Goal: Task Accomplishment & Management: Use online tool/utility

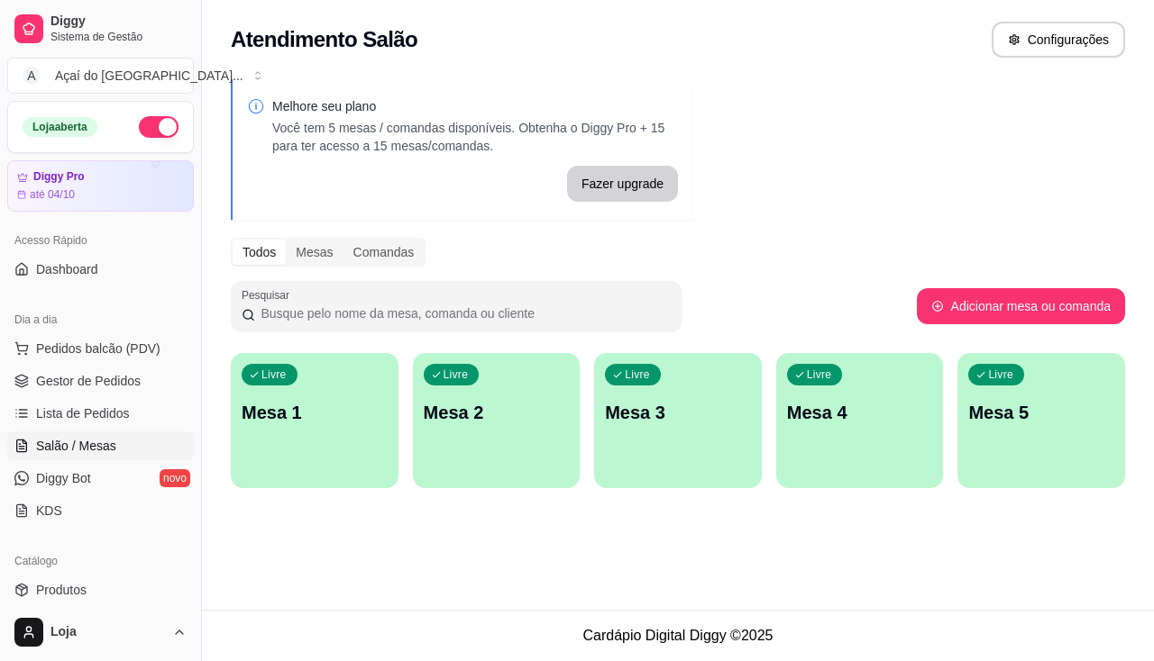
scroll to position [95, 0]
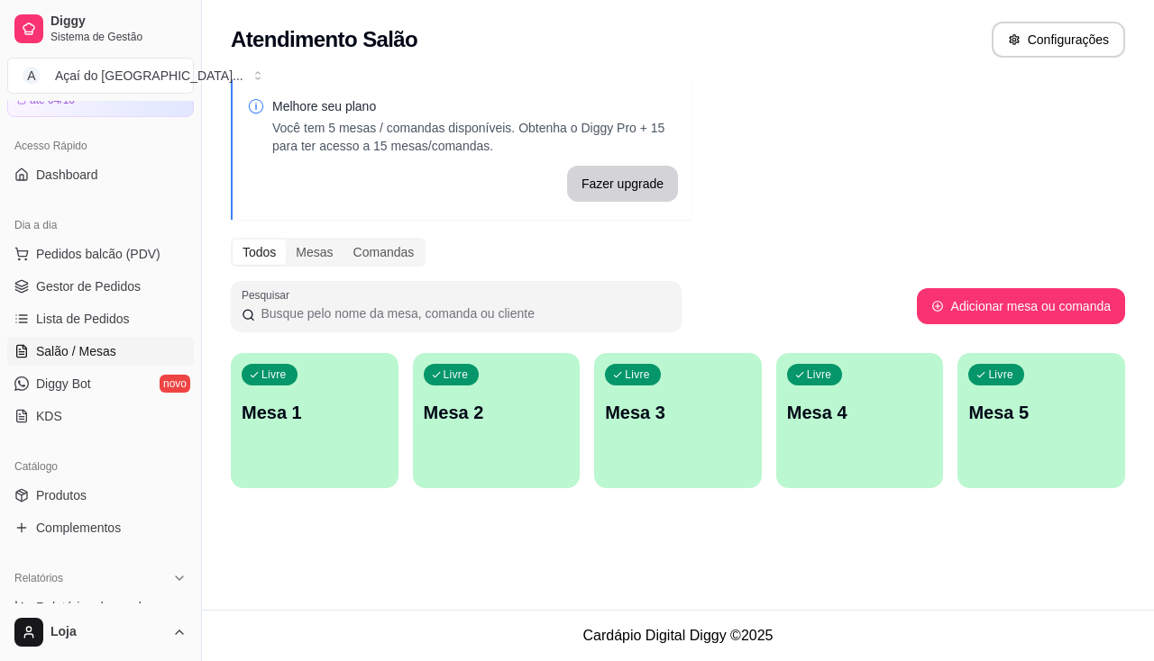
click at [263, 419] on p "Mesa 1" at bounding box center [315, 412] width 146 height 25
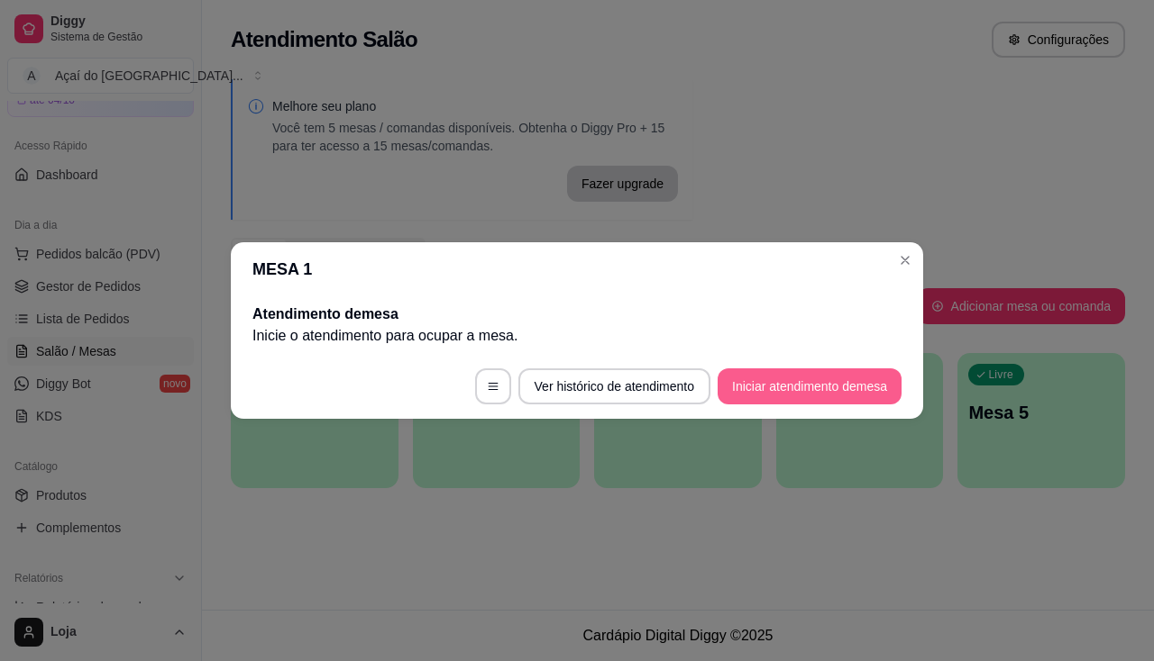
click at [748, 390] on button "Iniciar atendimento de mesa" at bounding box center [809, 387] width 184 height 36
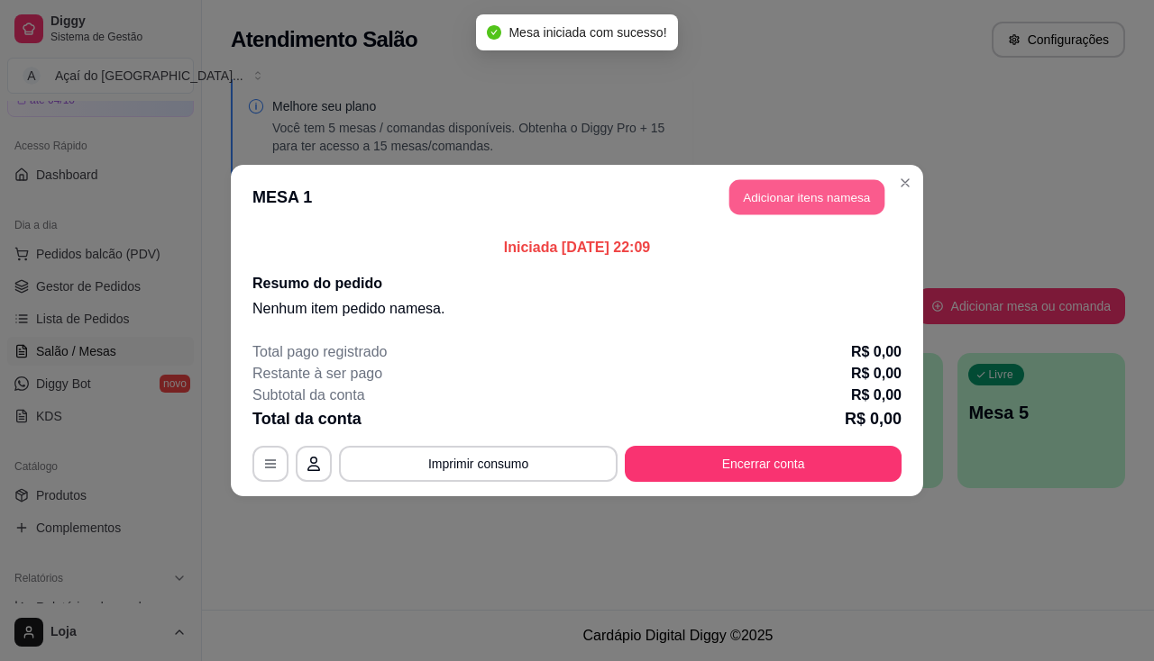
click at [765, 180] on button "Adicionar itens na mesa" at bounding box center [806, 197] width 155 height 35
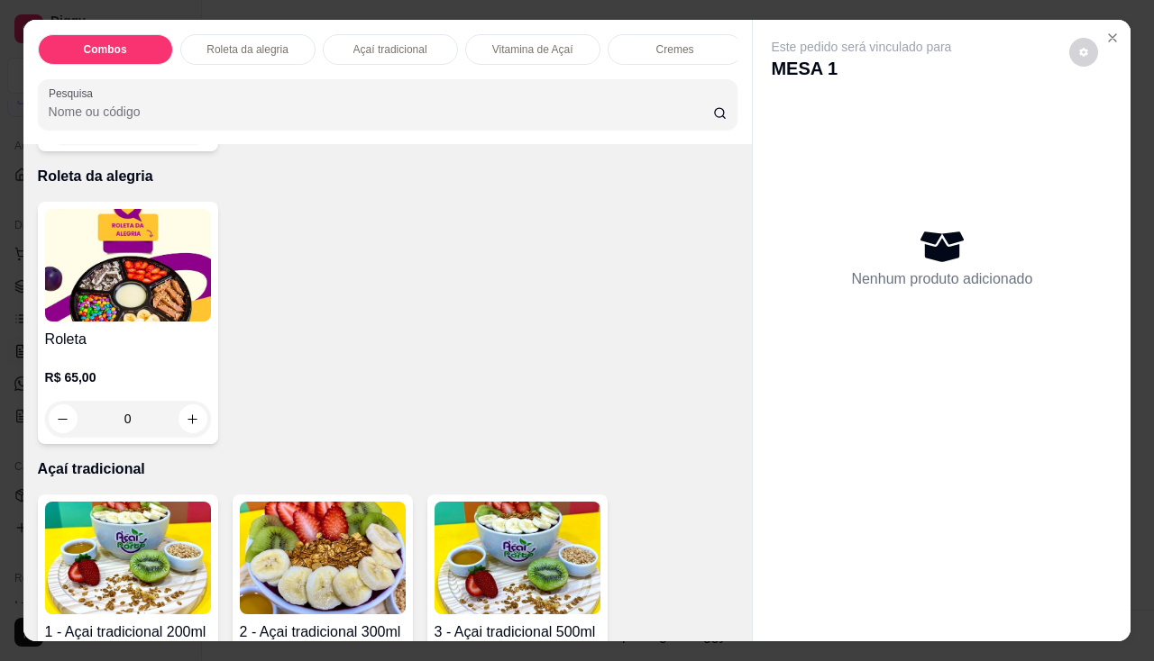
scroll to position [991, 0]
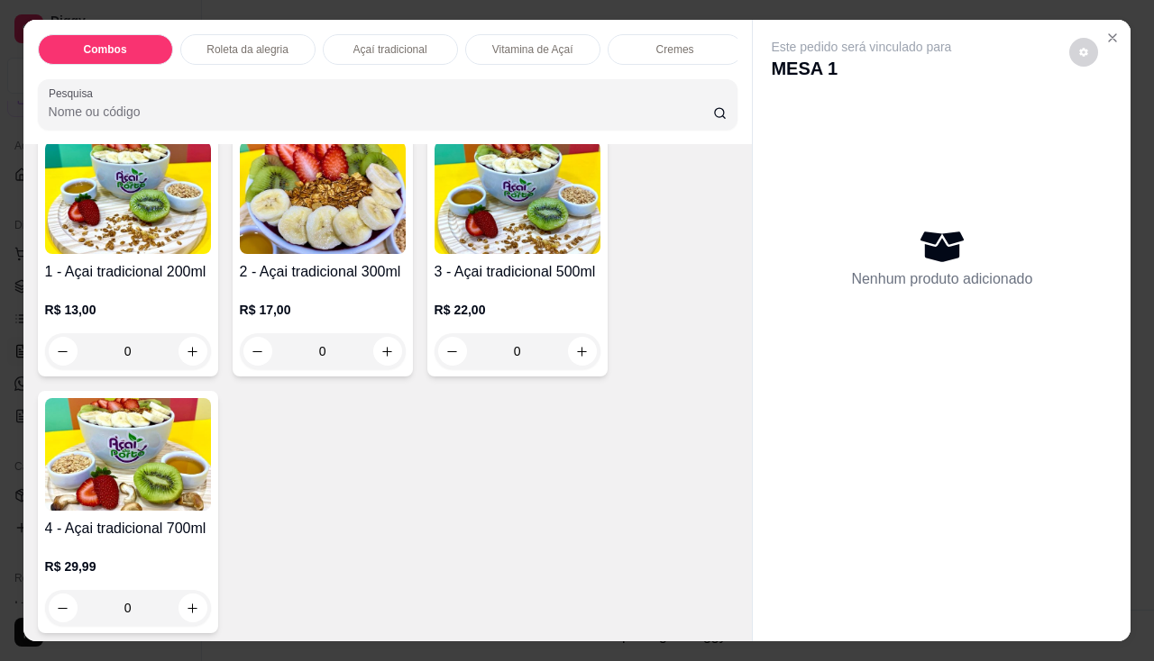
click at [515, 242] on img at bounding box center [517, 197] width 166 height 113
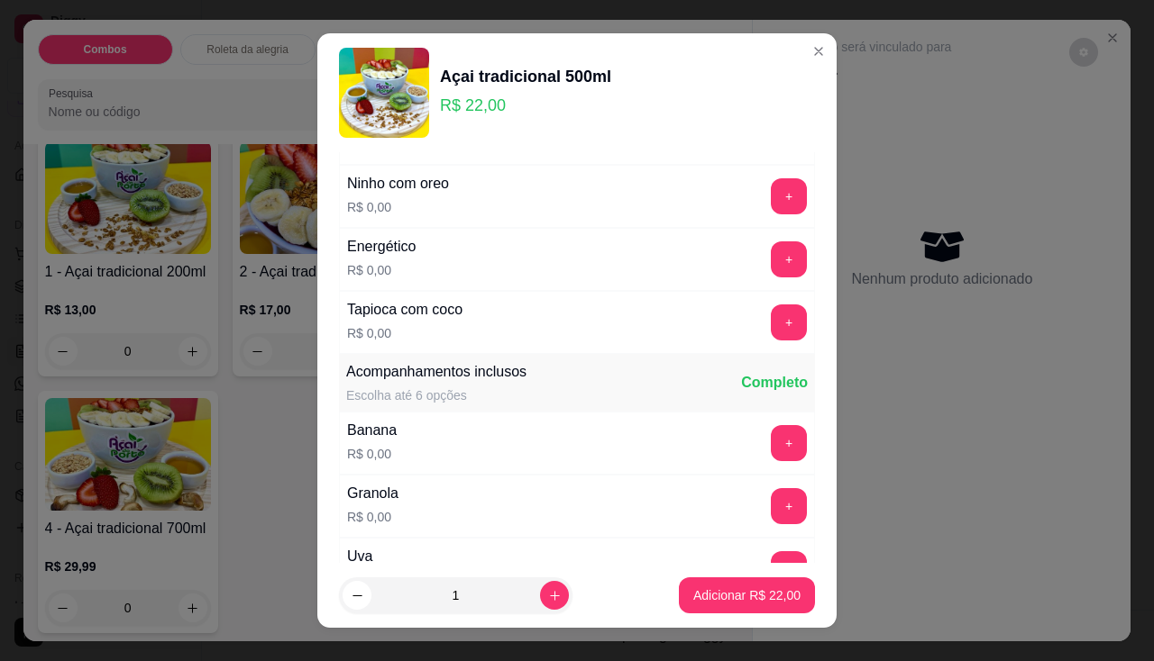
scroll to position [270, 0]
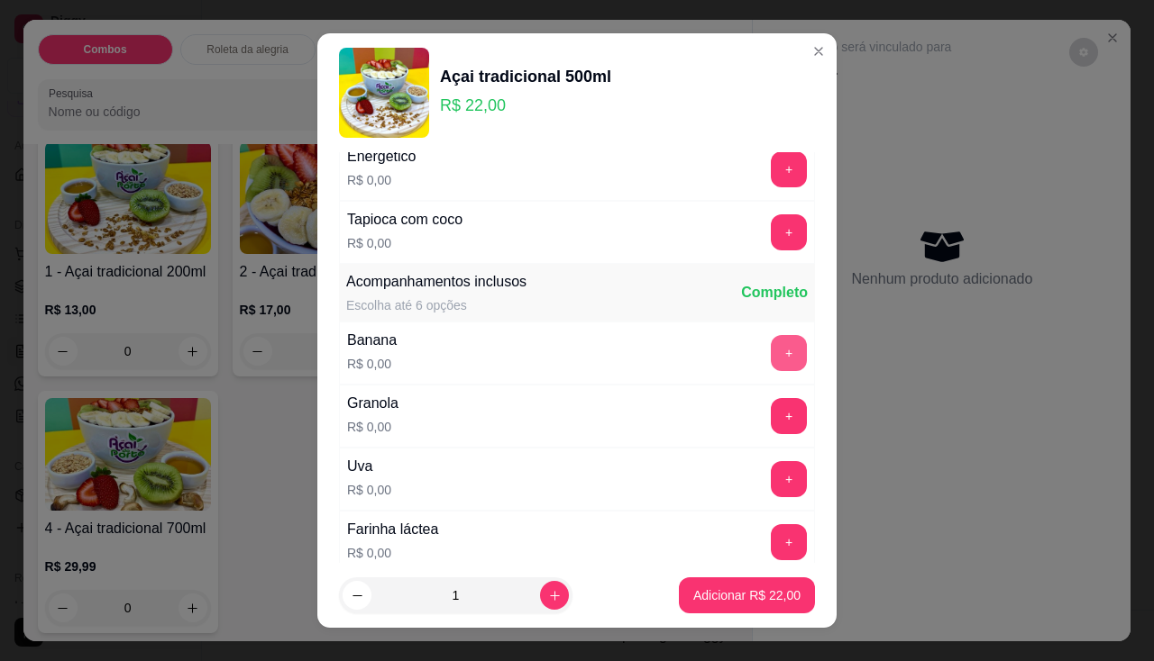
click at [763, 363] on div "+" at bounding box center [788, 353] width 50 height 36
click at [771, 361] on button "+" at bounding box center [788, 352] width 35 height 35
click at [771, 407] on button "+" at bounding box center [788, 415] width 35 height 35
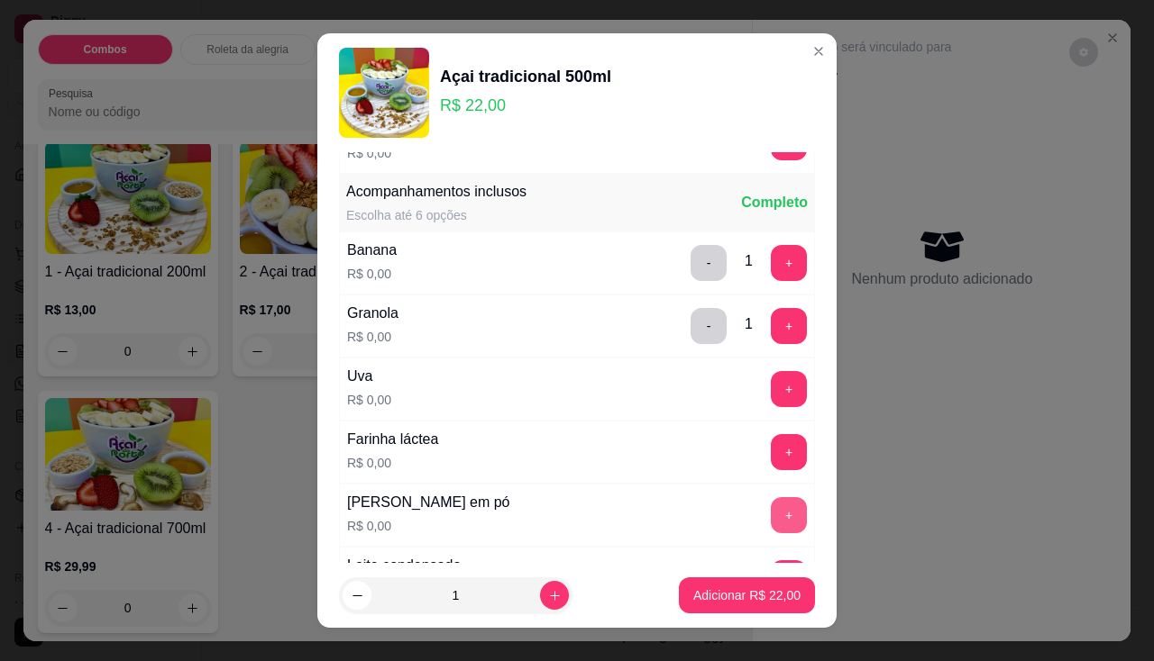
click at [771, 501] on button "+" at bounding box center [789, 515] width 36 height 36
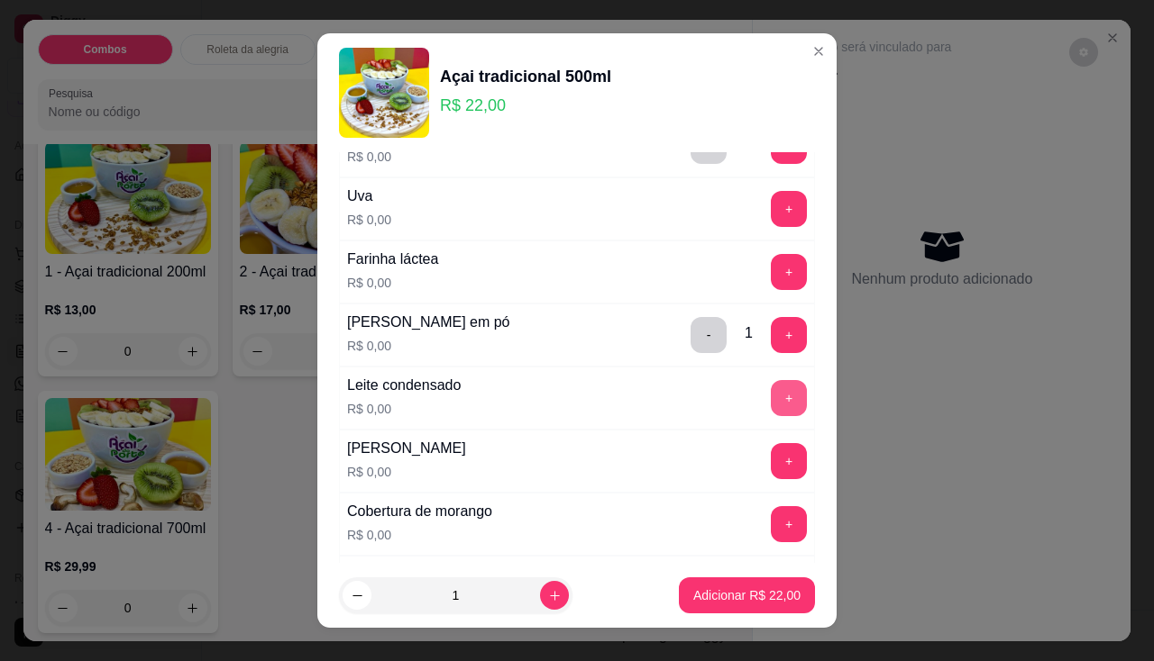
click at [771, 399] on button "+" at bounding box center [789, 398] width 36 height 36
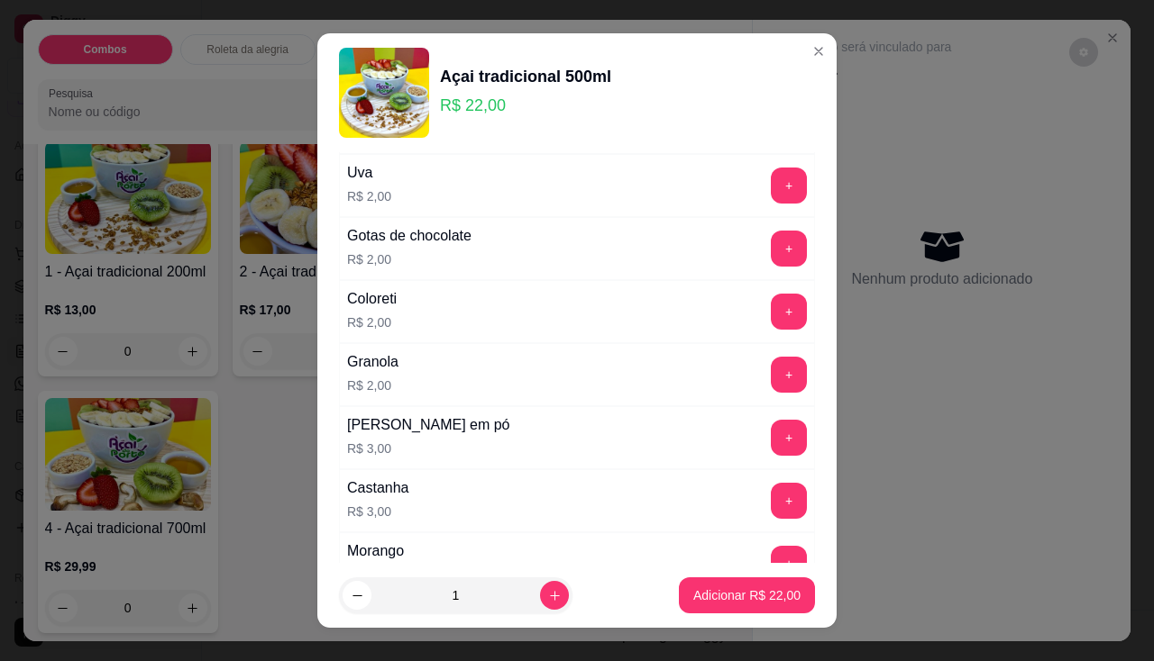
scroll to position [1622, 0]
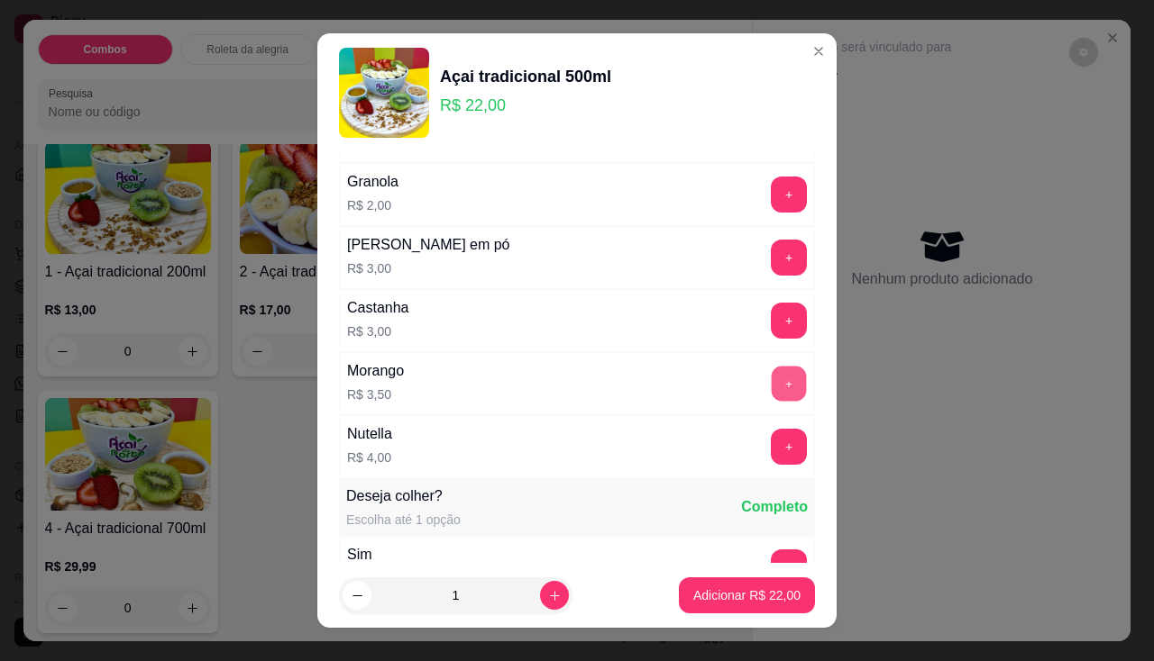
click at [771, 380] on button "+" at bounding box center [788, 383] width 35 height 35
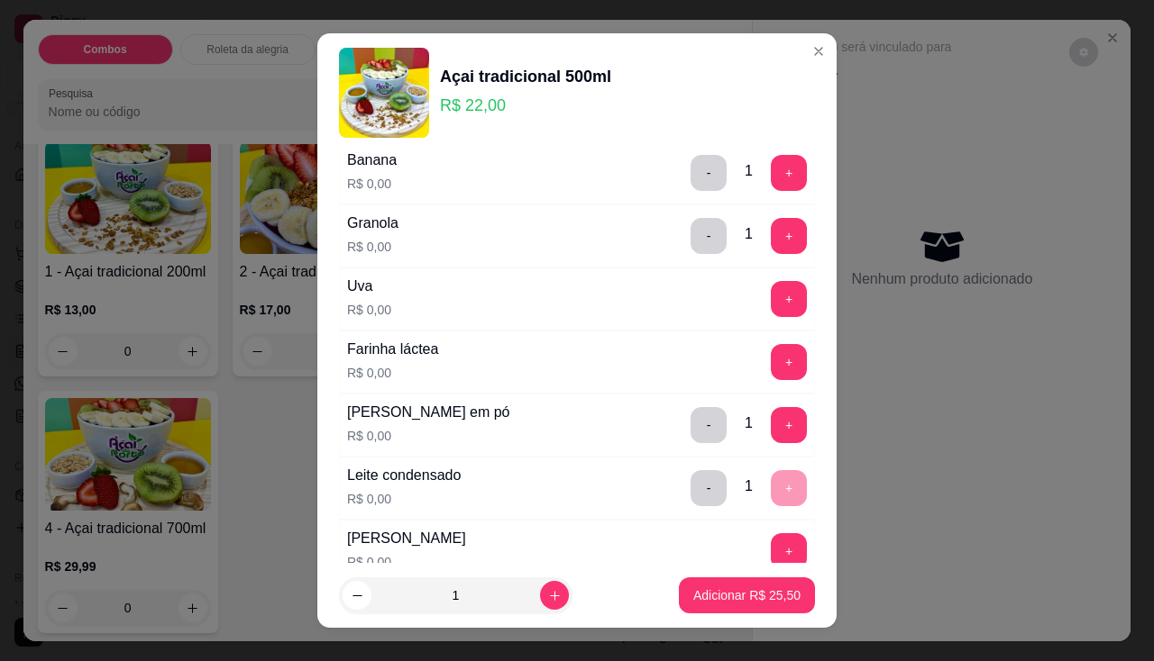
scroll to position [541, 0]
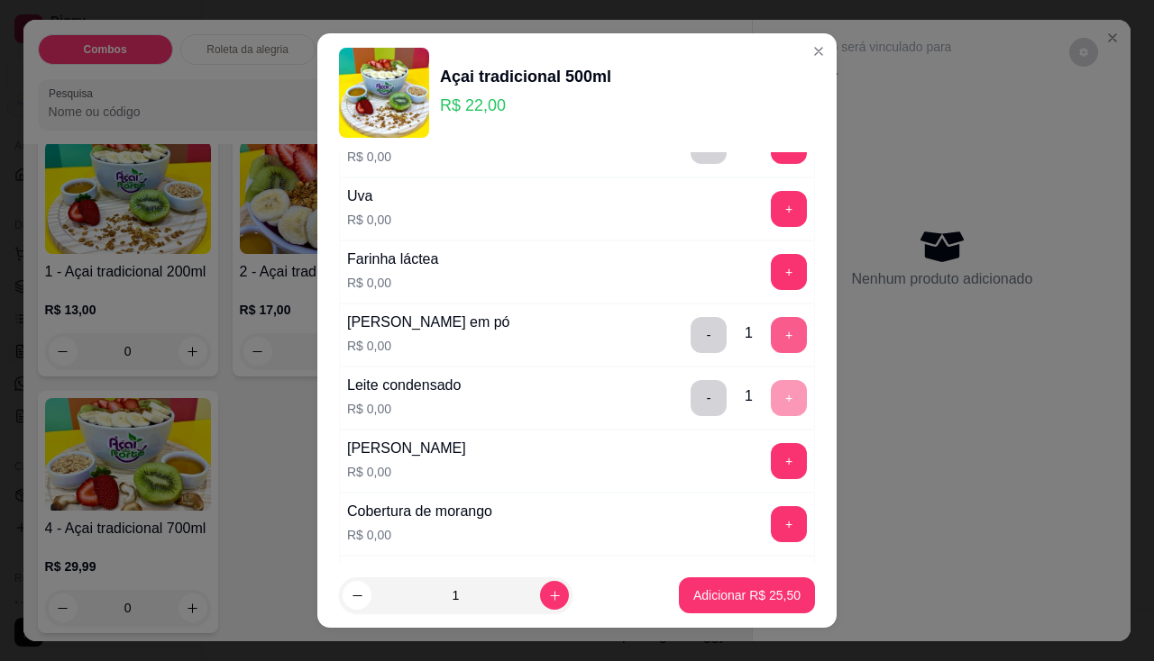
click at [771, 323] on button "+" at bounding box center [789, 335] width 36 height 36
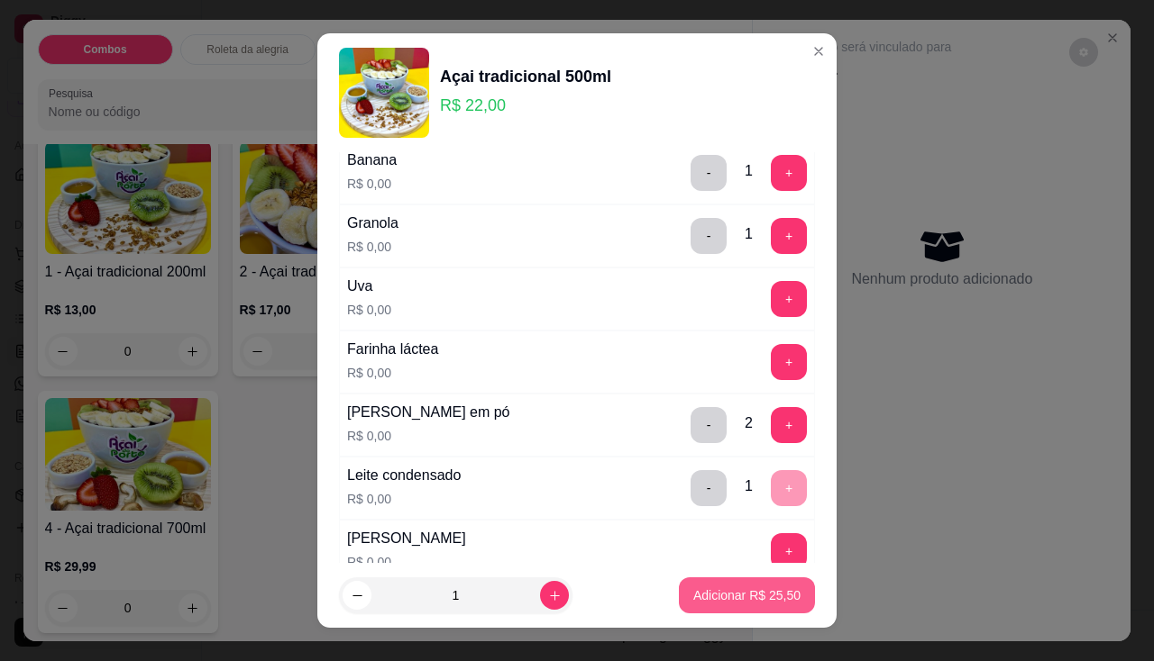
click at [724, 590] on p "Adicionar R$ 25,50" at bounding box center [746, 596] width 107 height 18
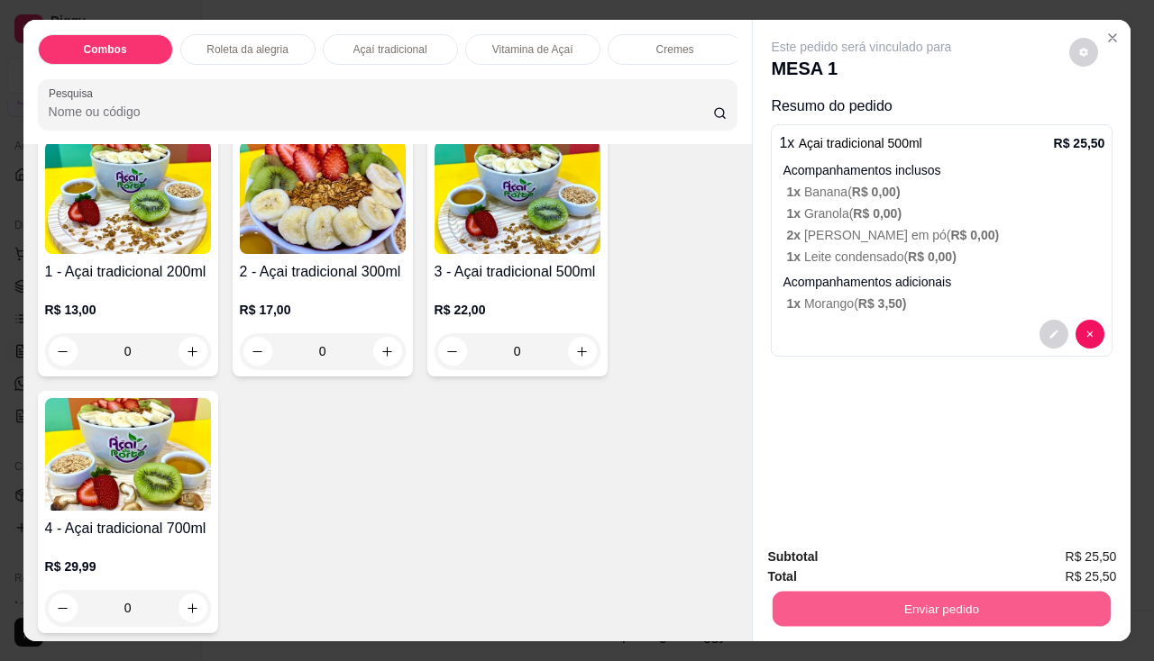
click at [794, 592] on button "Enviar pedido" at bounding box center [941, 609] width 338 height 35
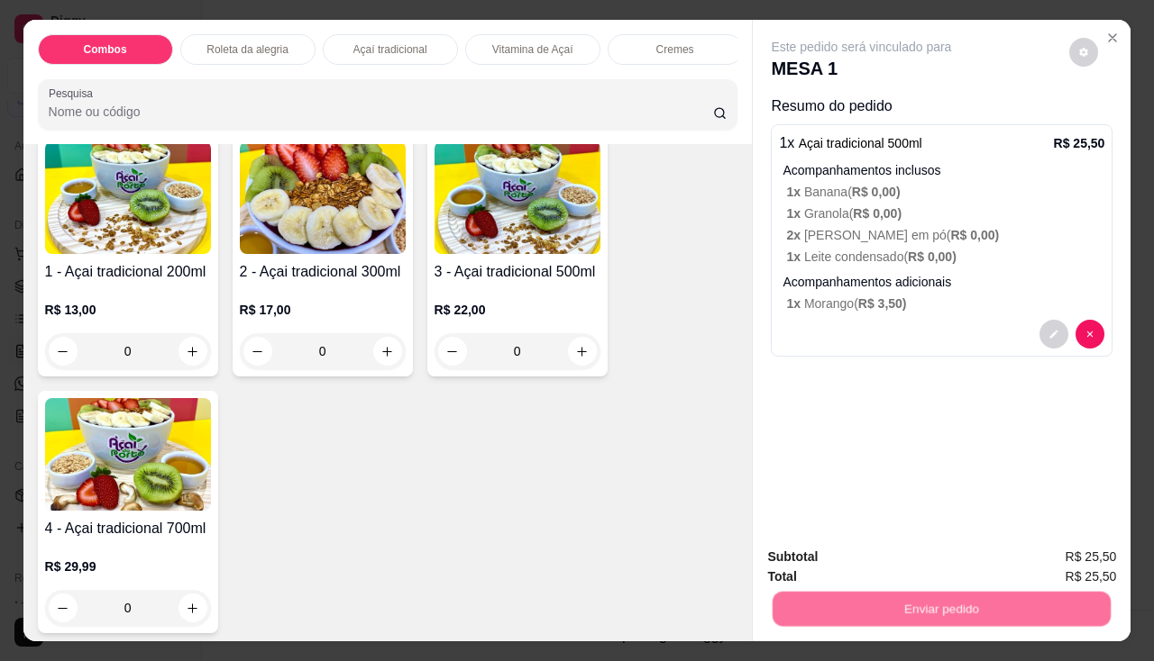
click at [821, 542] on button "Não registrar e enviar pedido" at bounding box center [882, 559] width 187 height 34
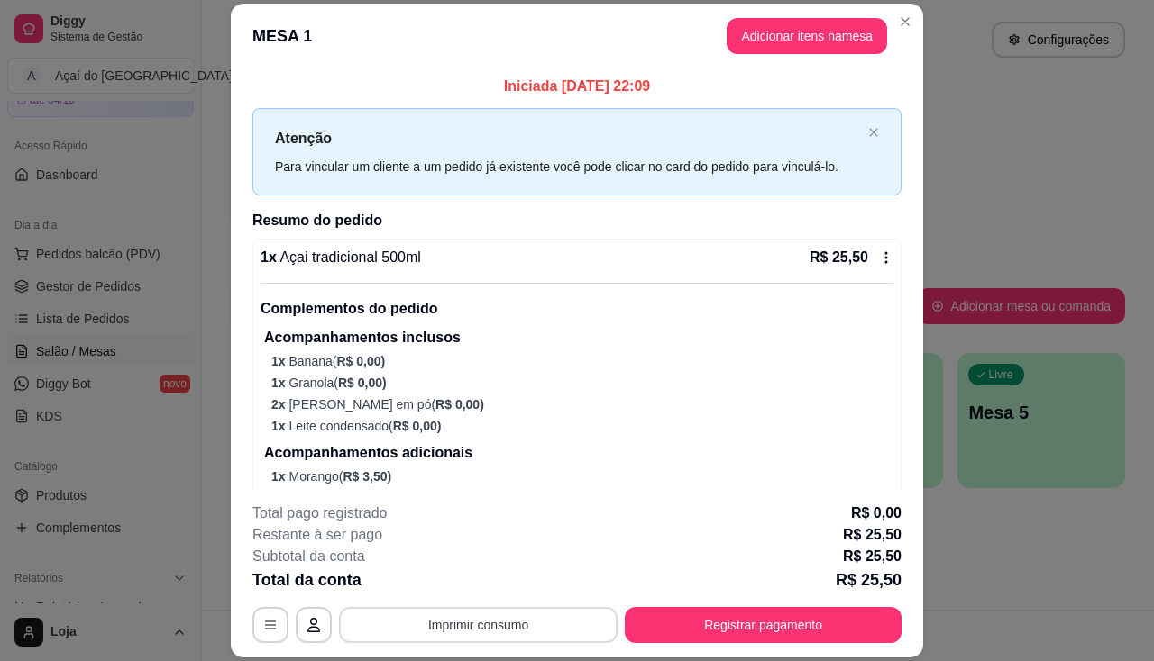
click at [464, 629] on button "Imprimir consumo" at bounding box center [478, 625] width 278 height 36
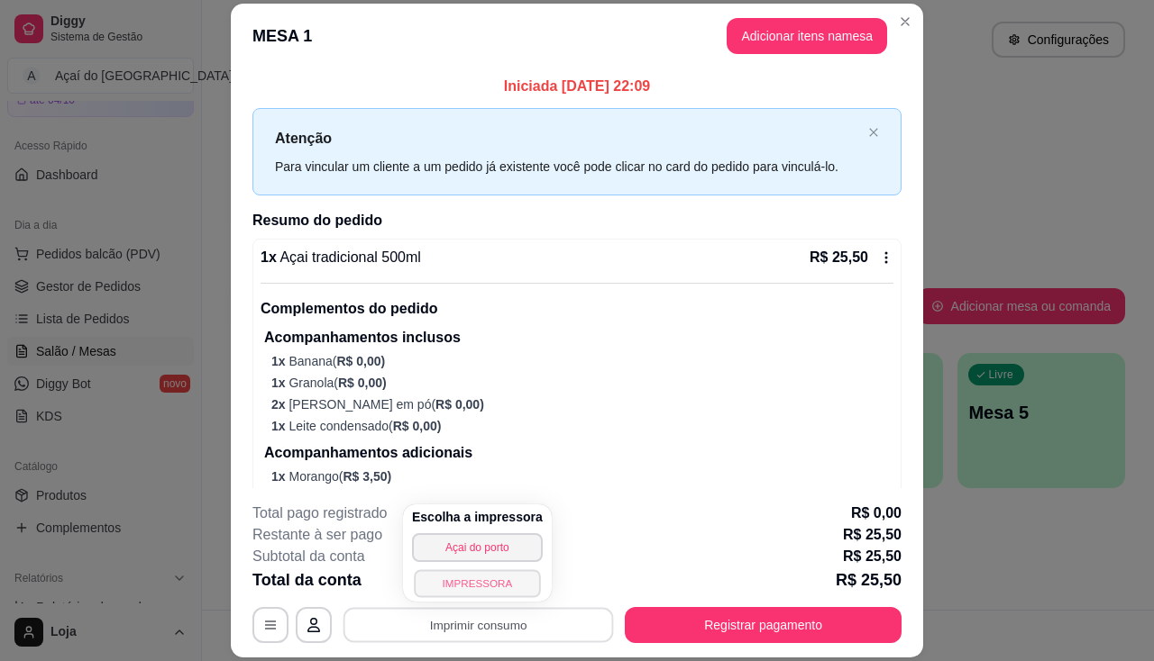
click at [461, 581] on button "IMPRESSORA" at bounding box center [477, 584] width 126 height 28
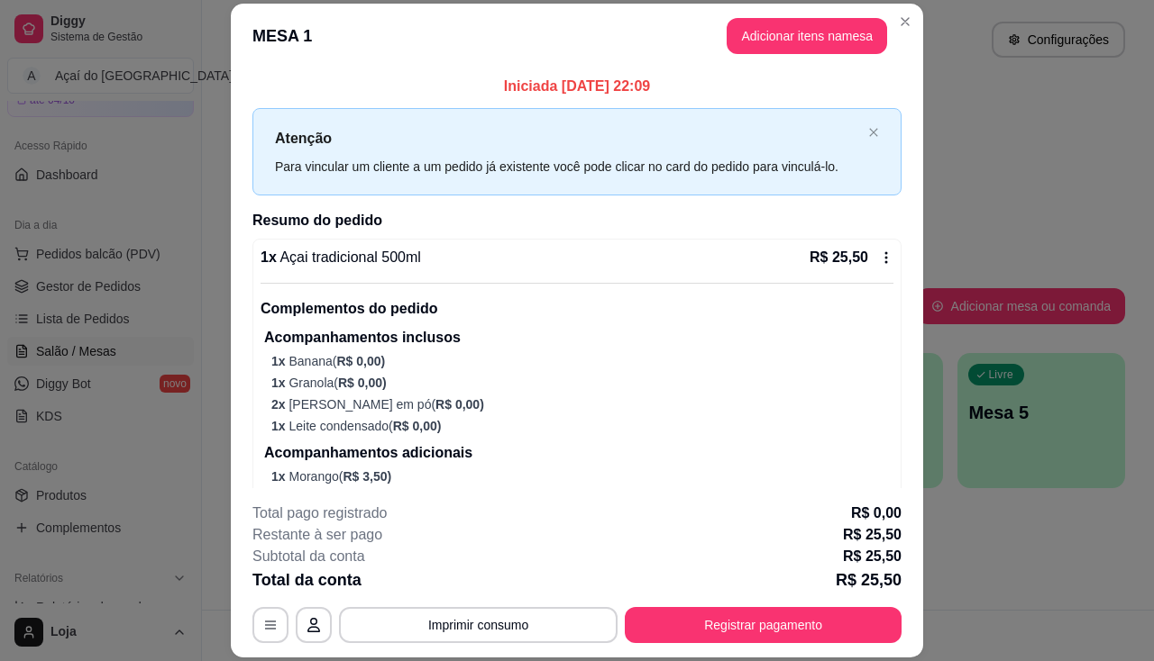
click at [792, 600] on div "**********" at bounding box center [576, 573] width 649 height 141
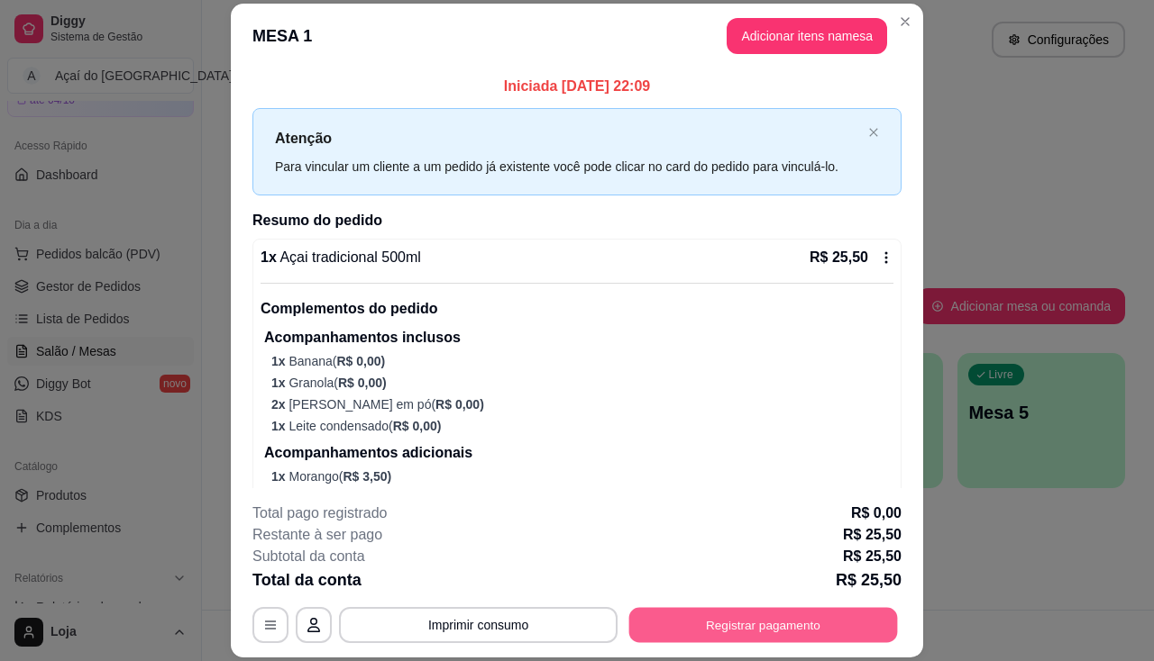
click at [796, 617] on button "Registrar pagamento" at bounding box center [763, 625] width 269 height 35
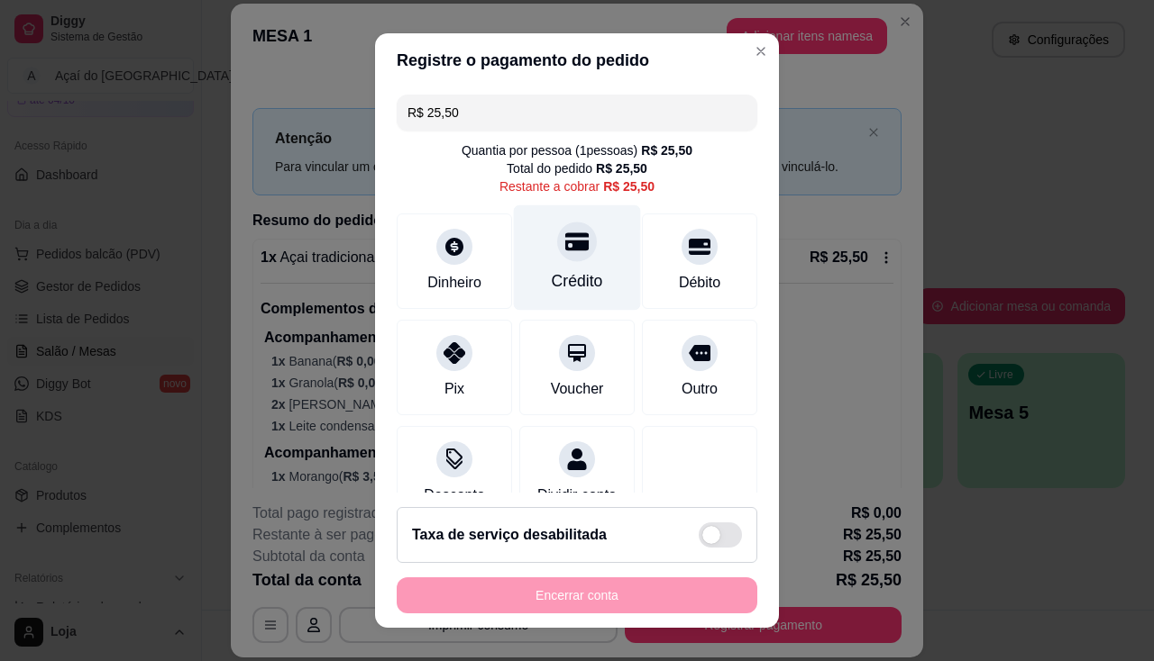
click at [561, 267] on div "Crédito" at bounding box center [577, 257] width 127 height 105
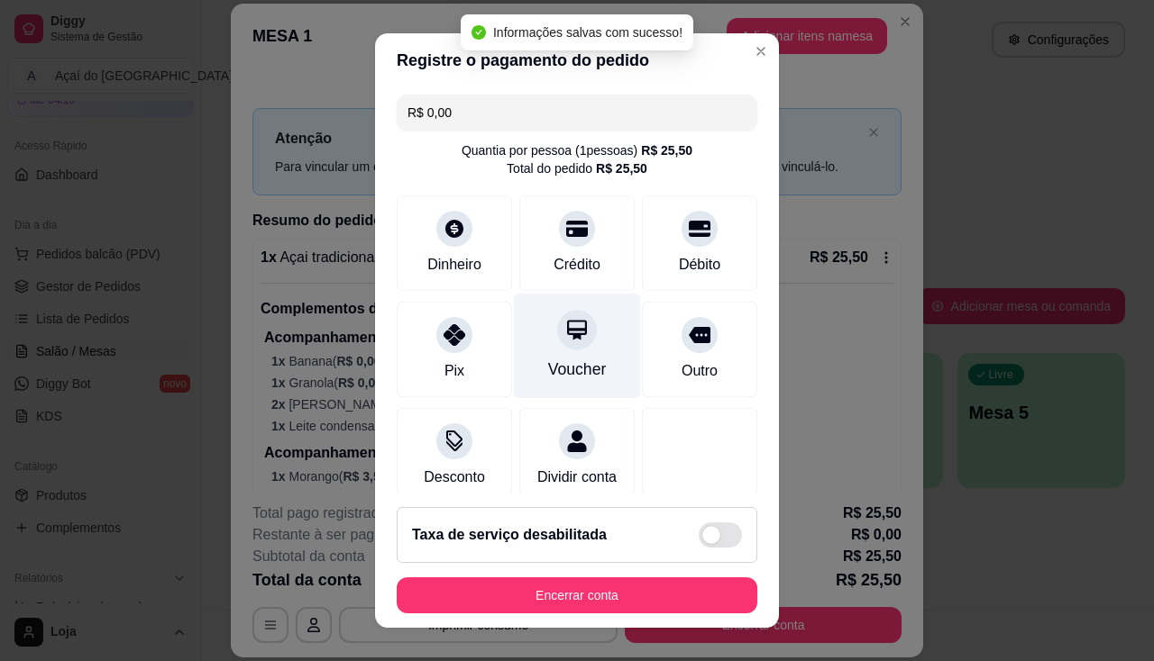
type input "R$ 0,00"
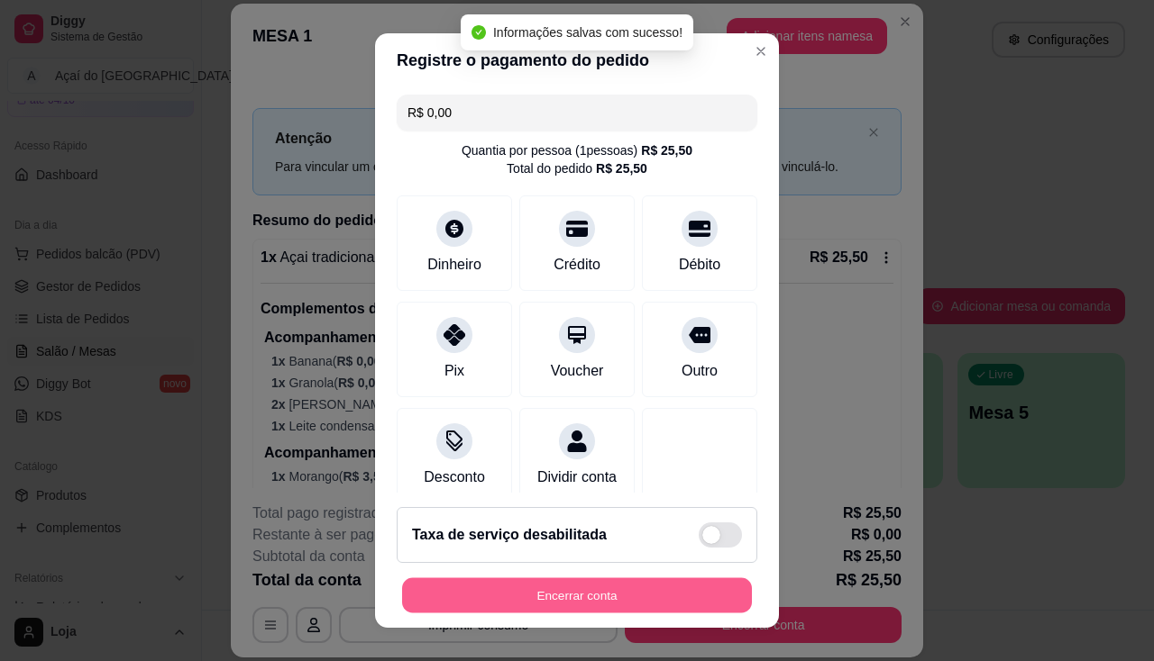
click at [613, 585] on button "Encerrar conta" at bounding box center [577, 596] width 350 height 35
